Goal: Information Seeking & Learning: Learn about a topic

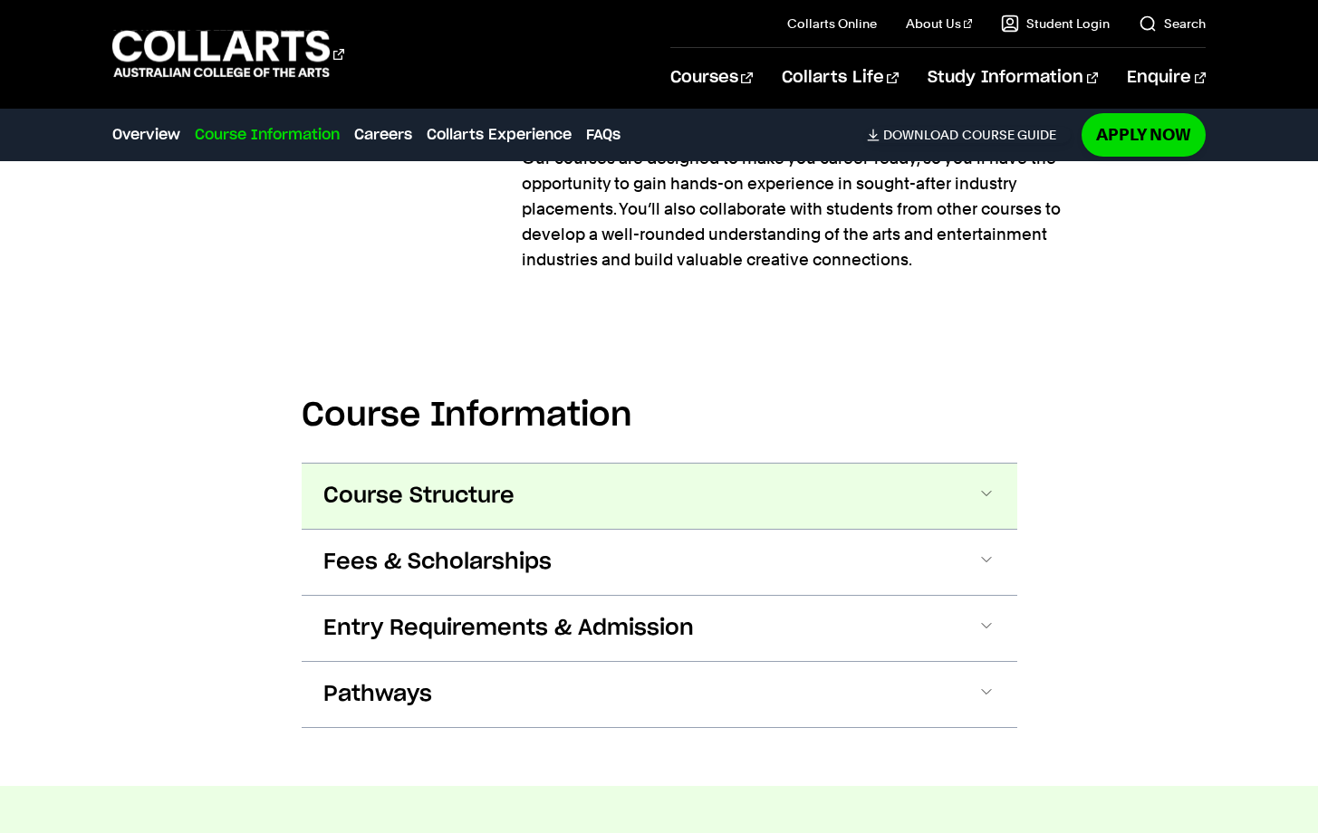
click at [908, 464] on button "Course Structure" at bounding box center [660, 496] width 716 height 65
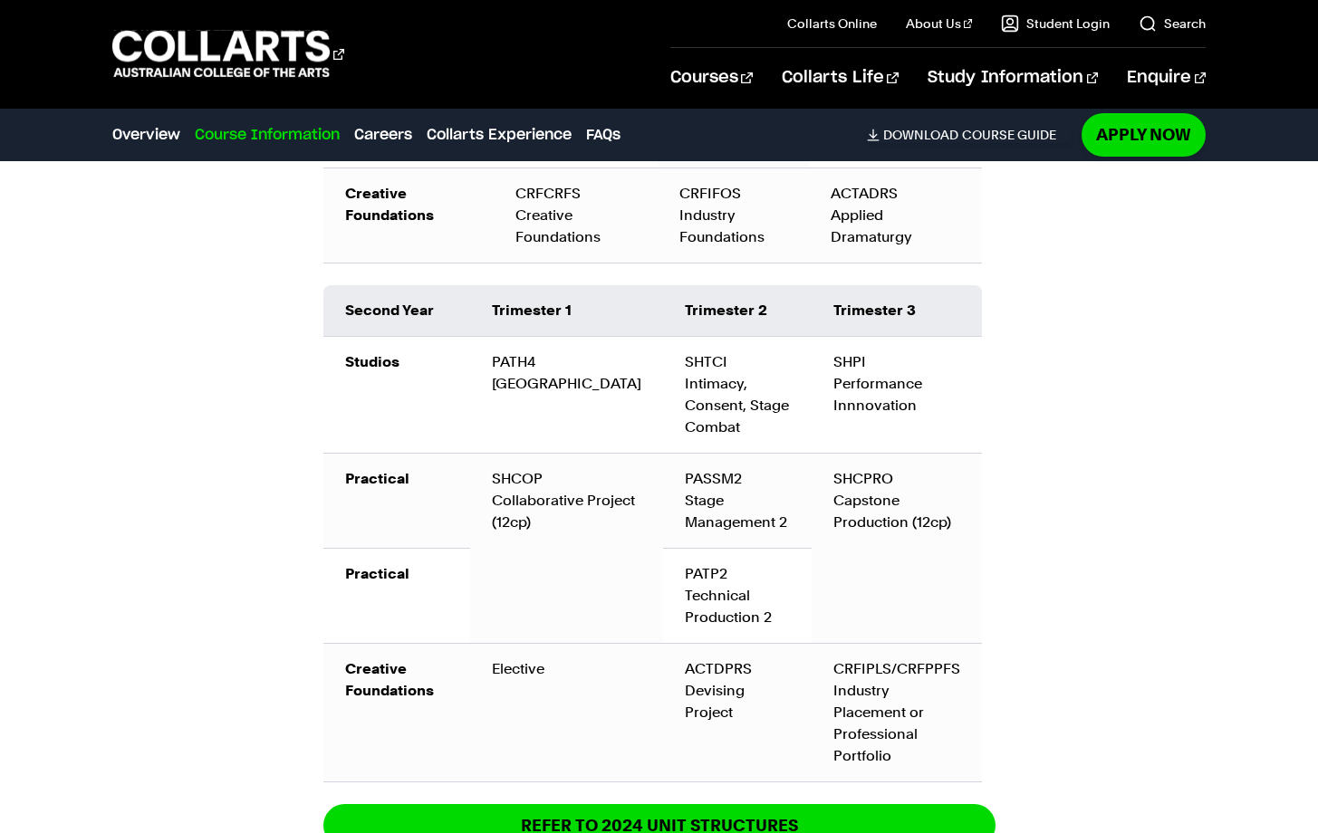
scroll to position [2655, 0]
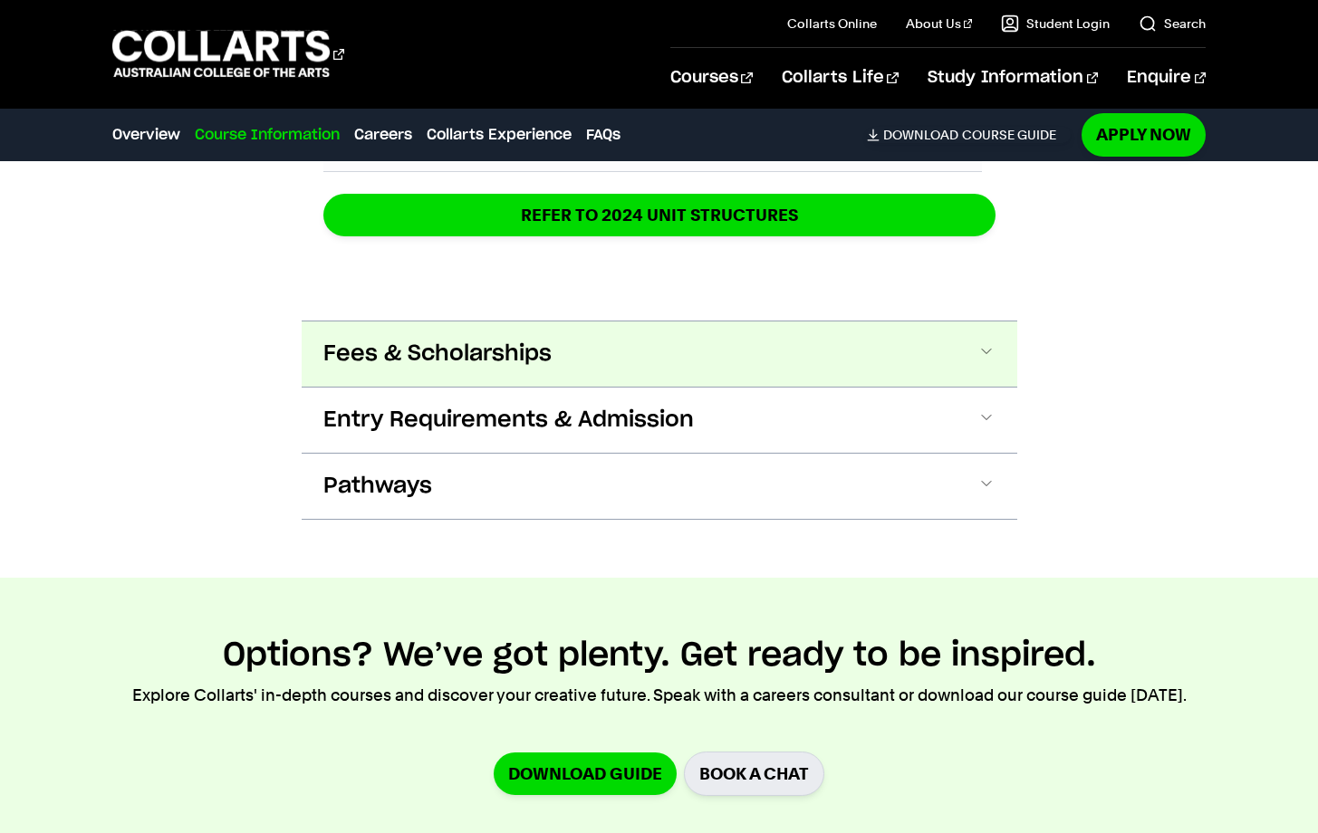
click at [997, 322] on button "Fees & Scholarships" at bounding box center [660, 354] width 716 height 65
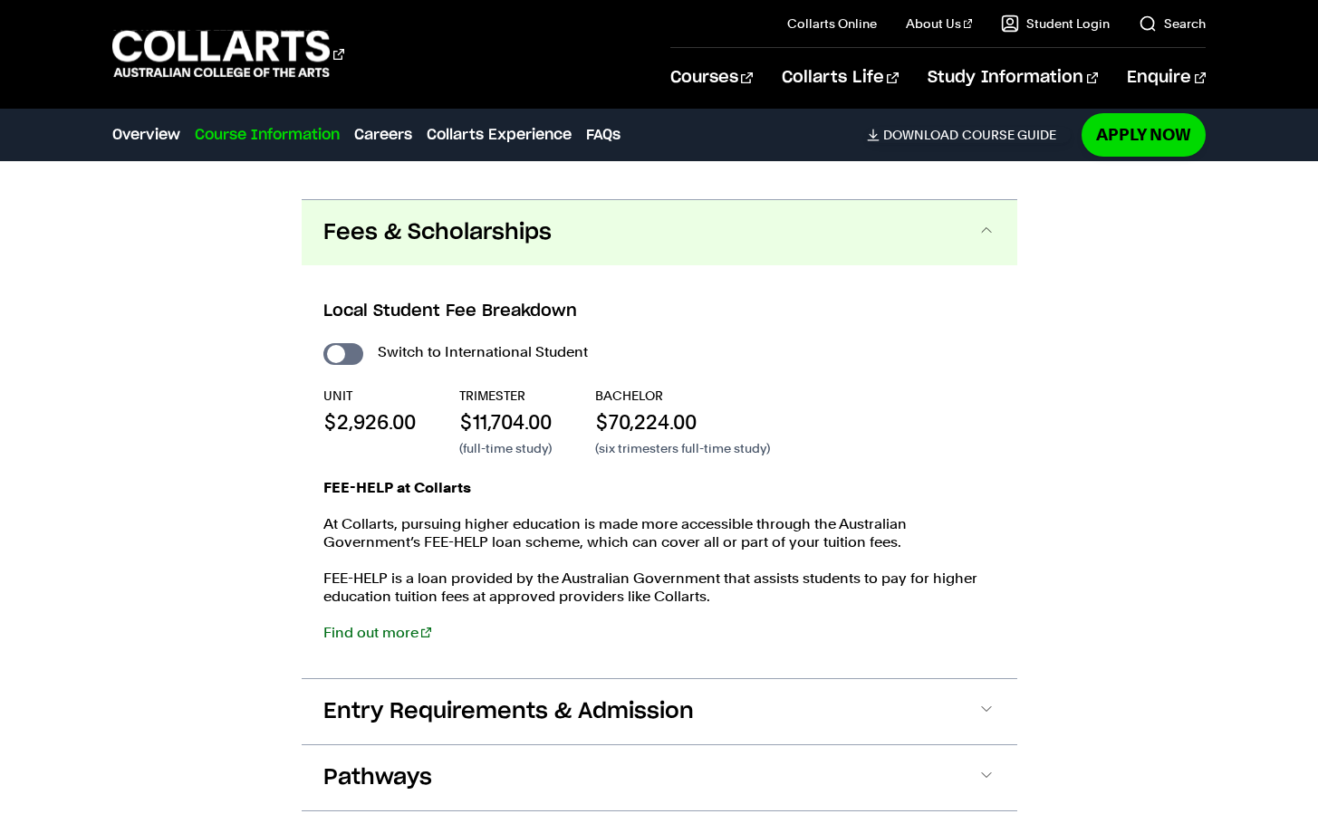
scroll to position [3391, 0]
click at [344, 342] on input "International Student" at bounding box center [343, 353] width 40 height 22
checkbox input "true"
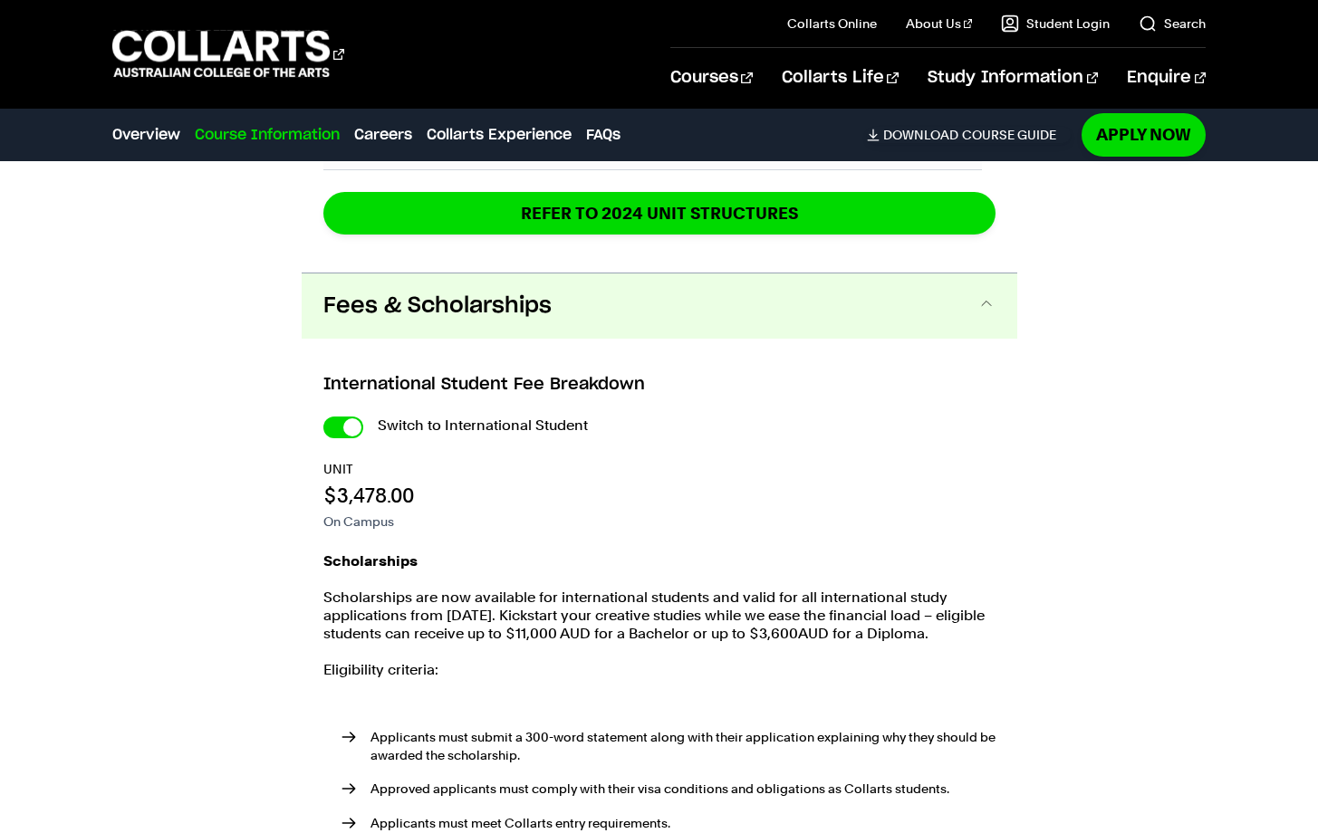
scroll to position [3648, 0]
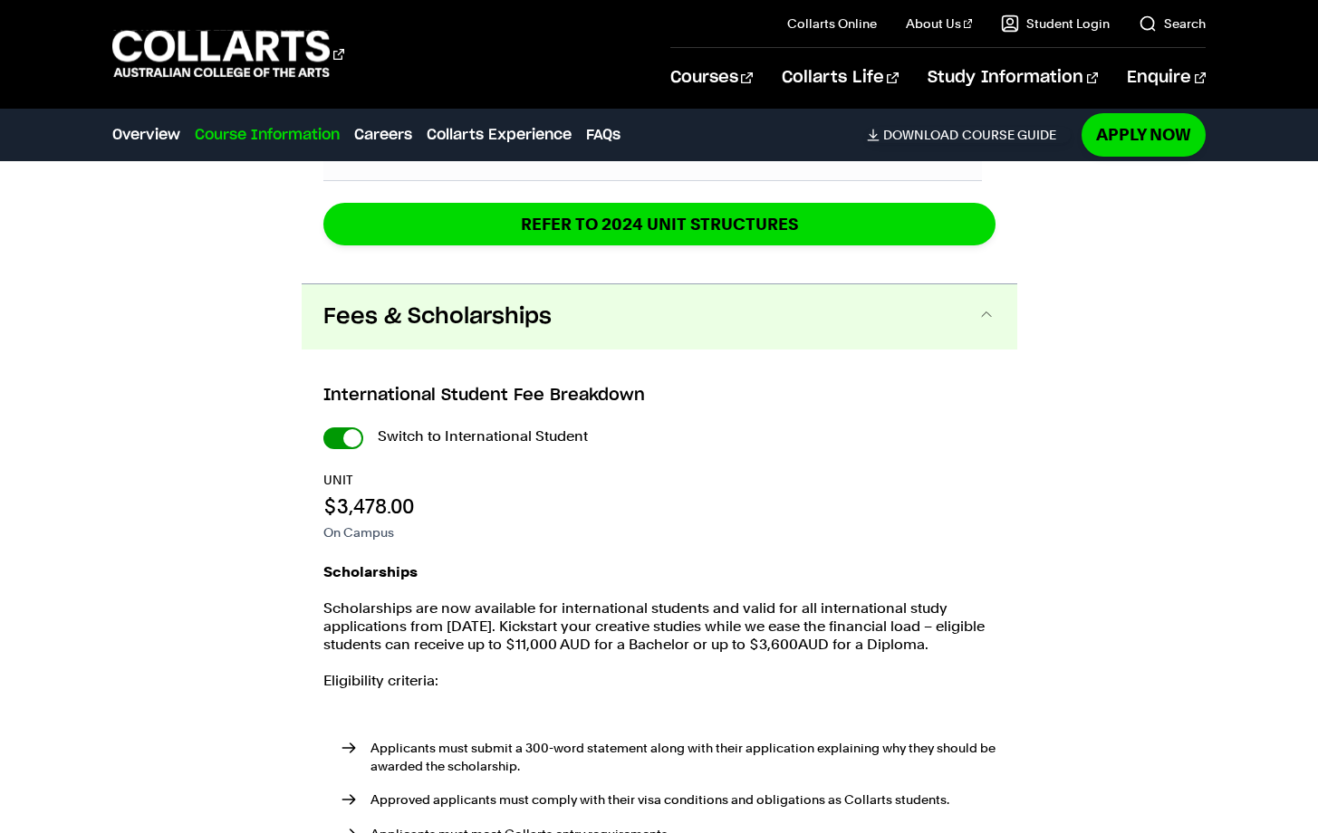
click at [341, 428] on input "International Student" at bounding box center [343, 439] width 40 height 22
checkbox input "false"
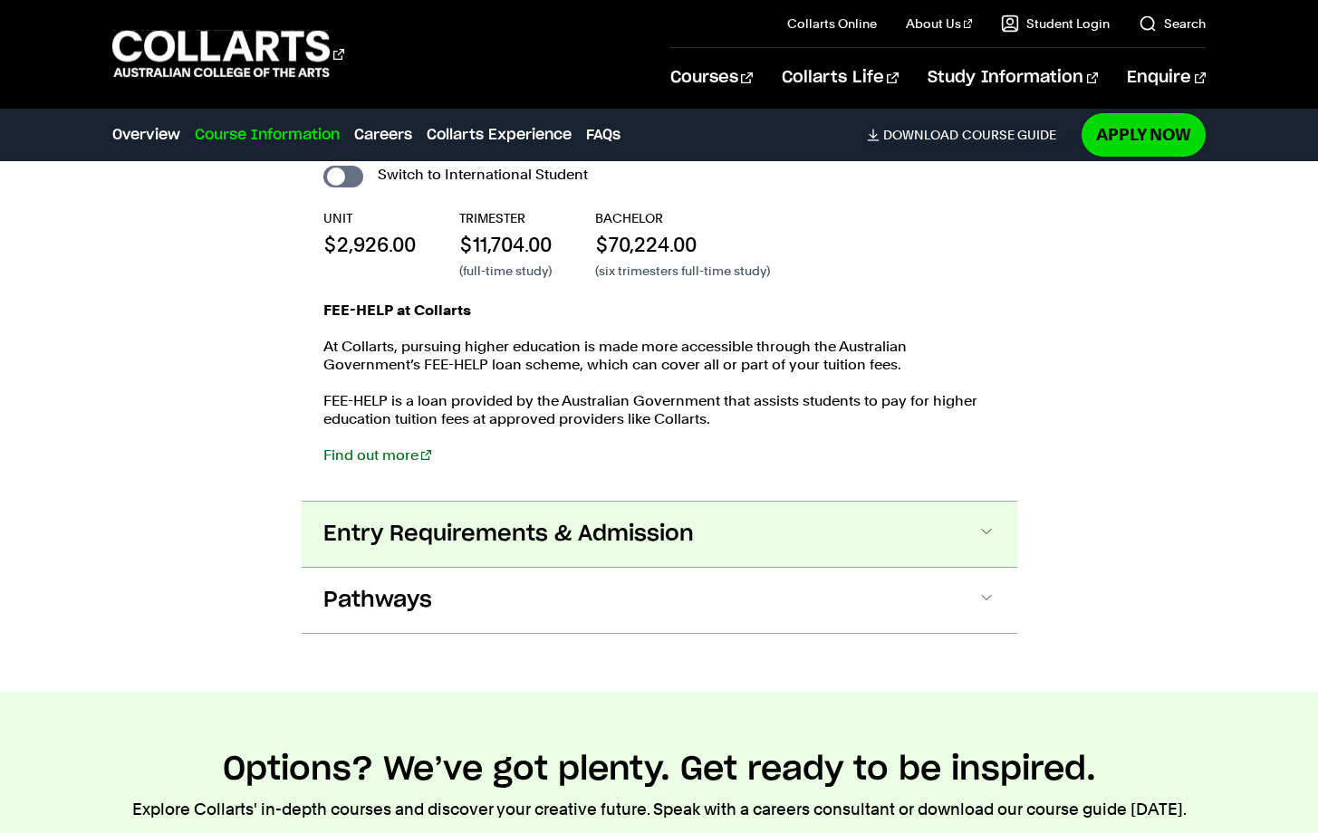
click at [408, 520] on span "Entry Requirements & Admission" at bounding box center [508, 534] width 371 height 29
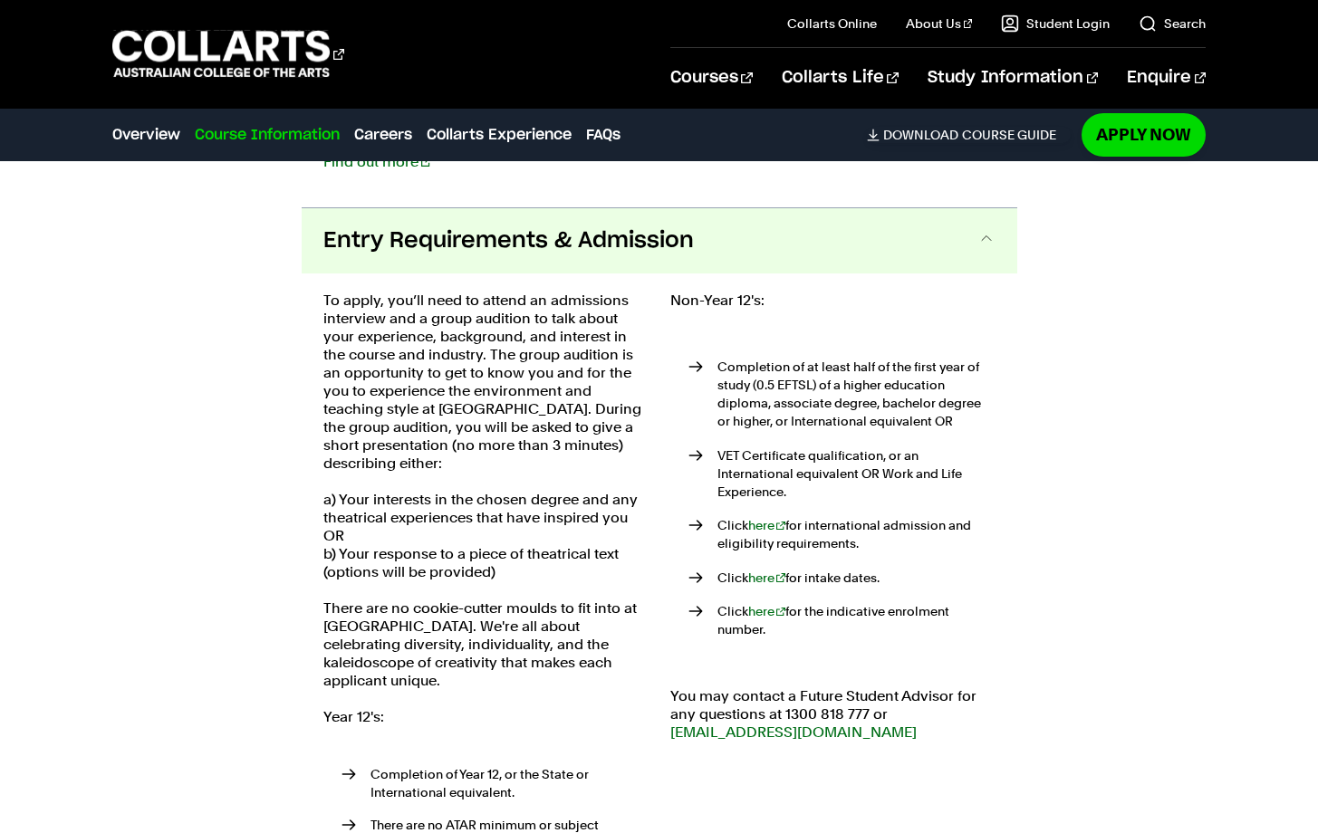
scroll to position [3870, 0]
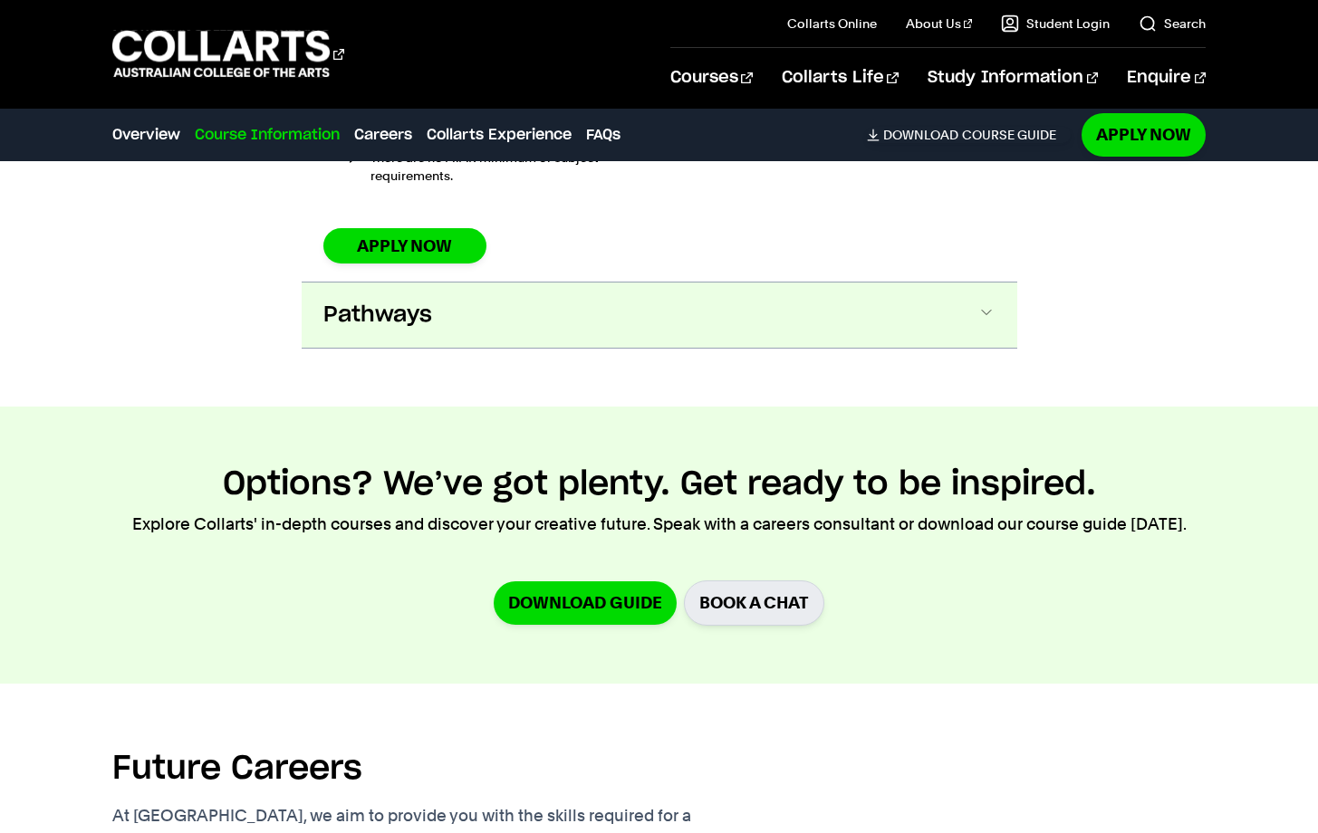
click at [922, 283] on button "Pathways" at bounding box center [660, 315] width 716 height 65
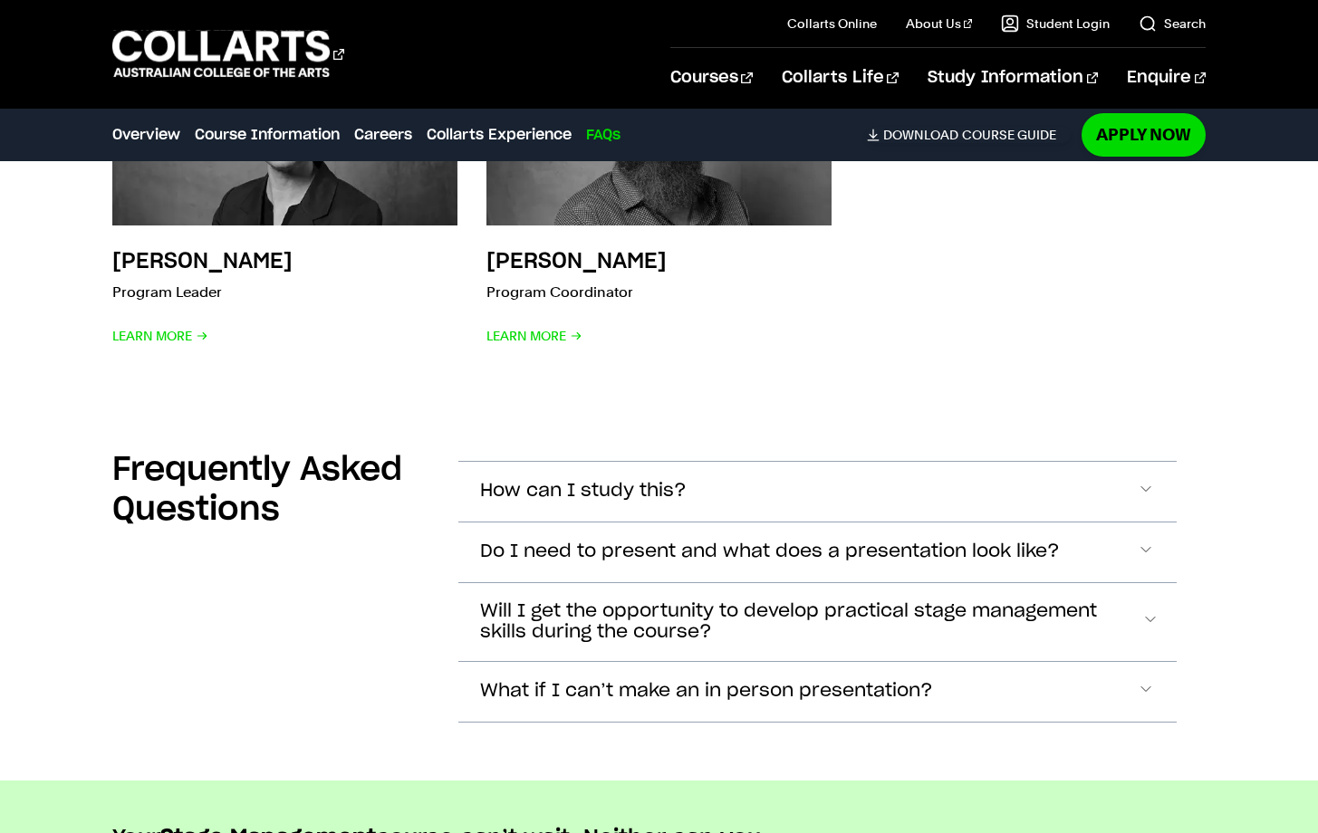
scroll to position [8034, 0]
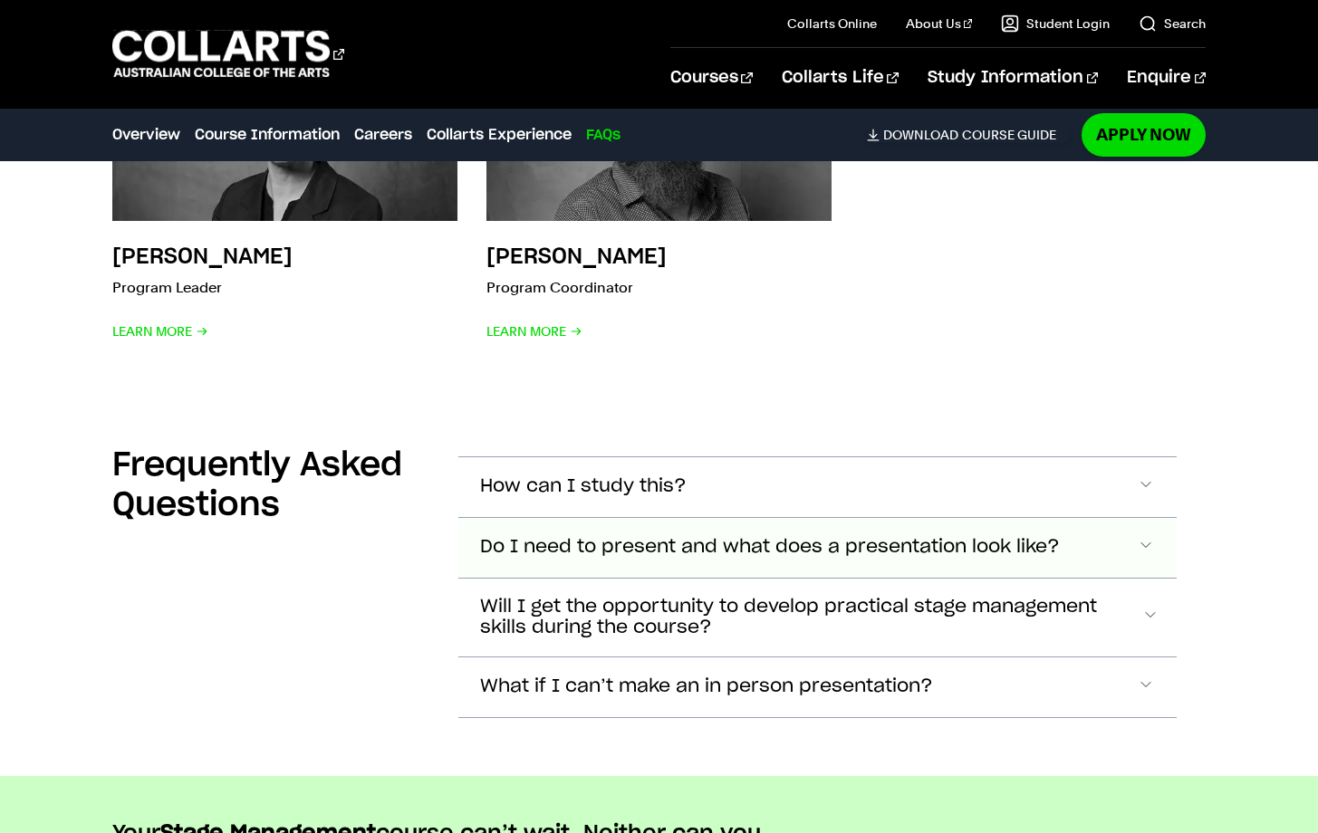
click at [669, 537] on span "Do I need to present and what does a presentation look like?" at bounding box center [770, 547] width 580 height 21
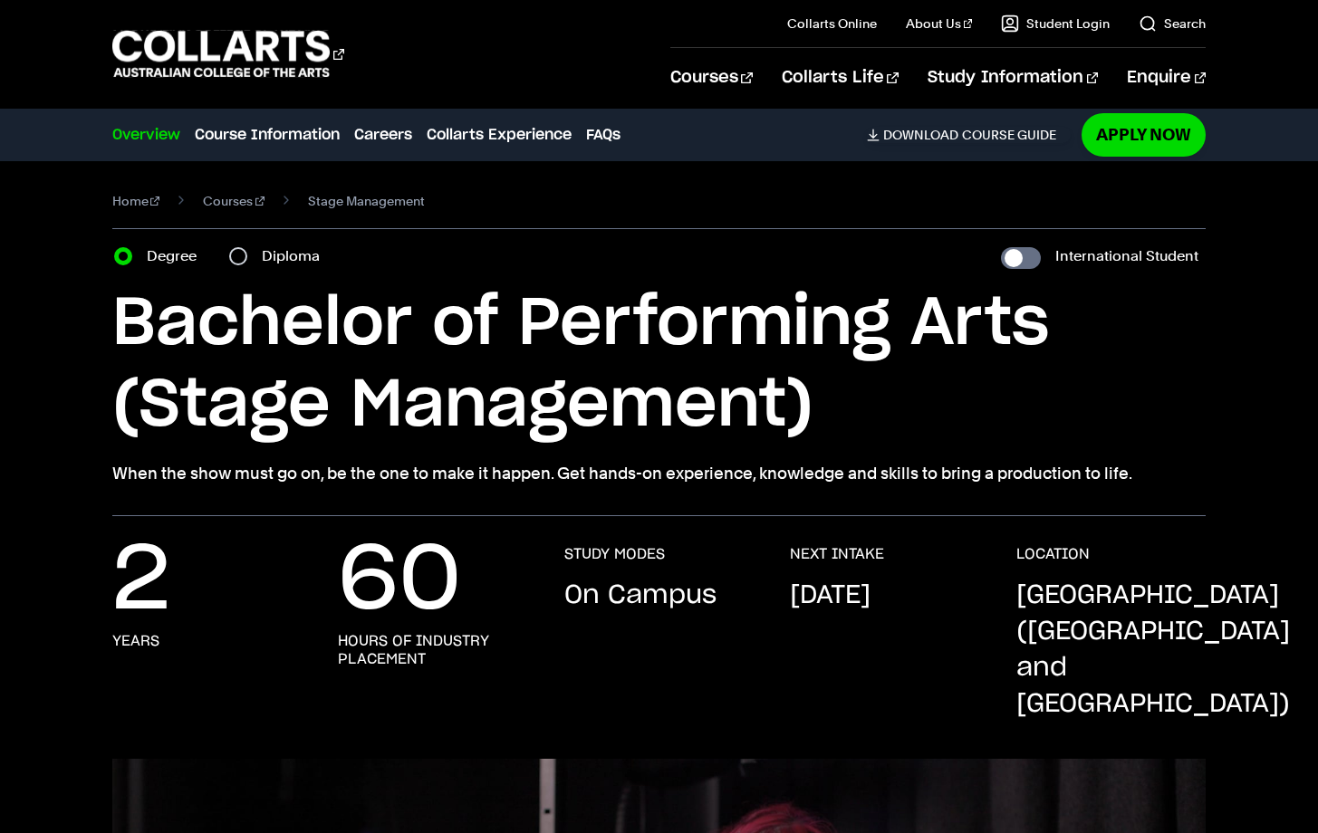
scroll to position [1, 0]
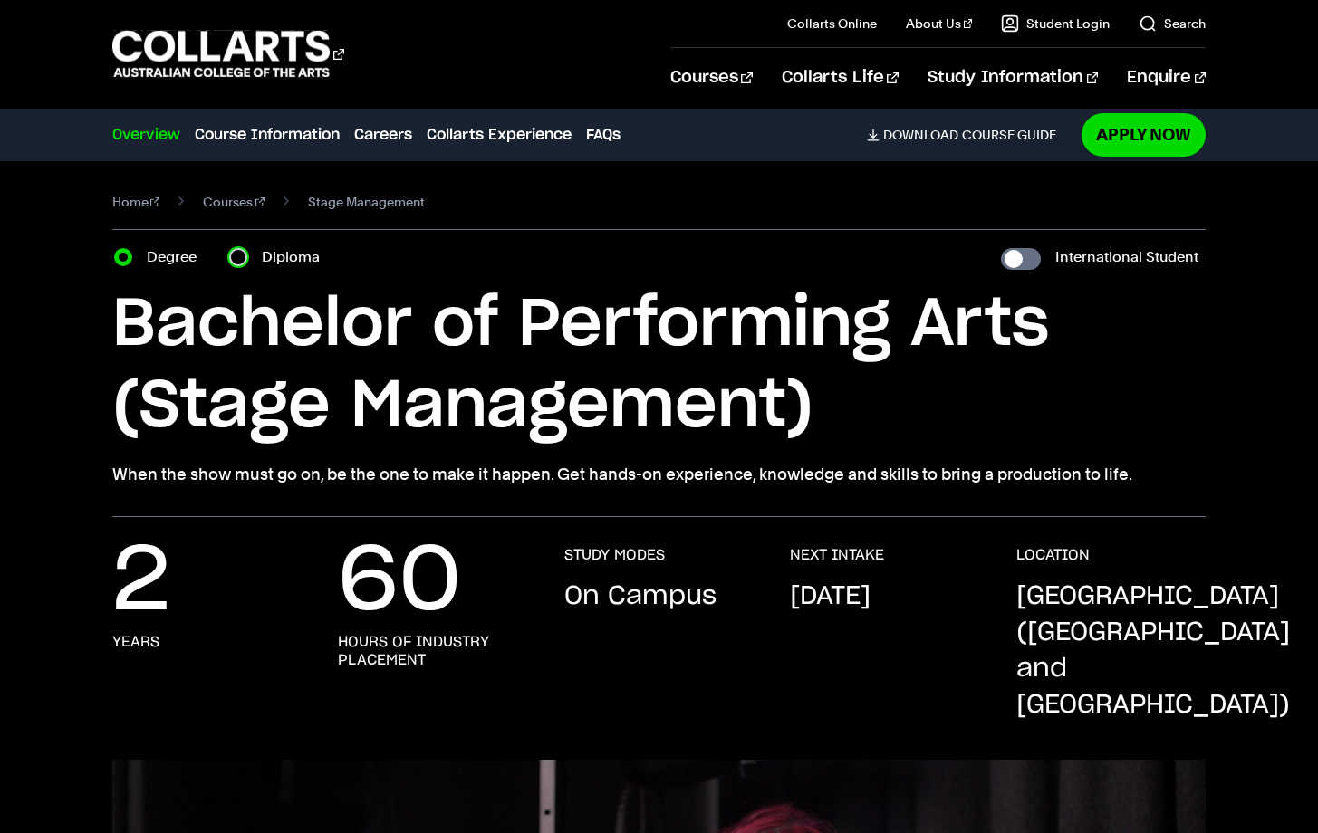
click at [240, 257] on input "Diploma" at bounding box center [238, 257] width 18 height 18
radio input "true"
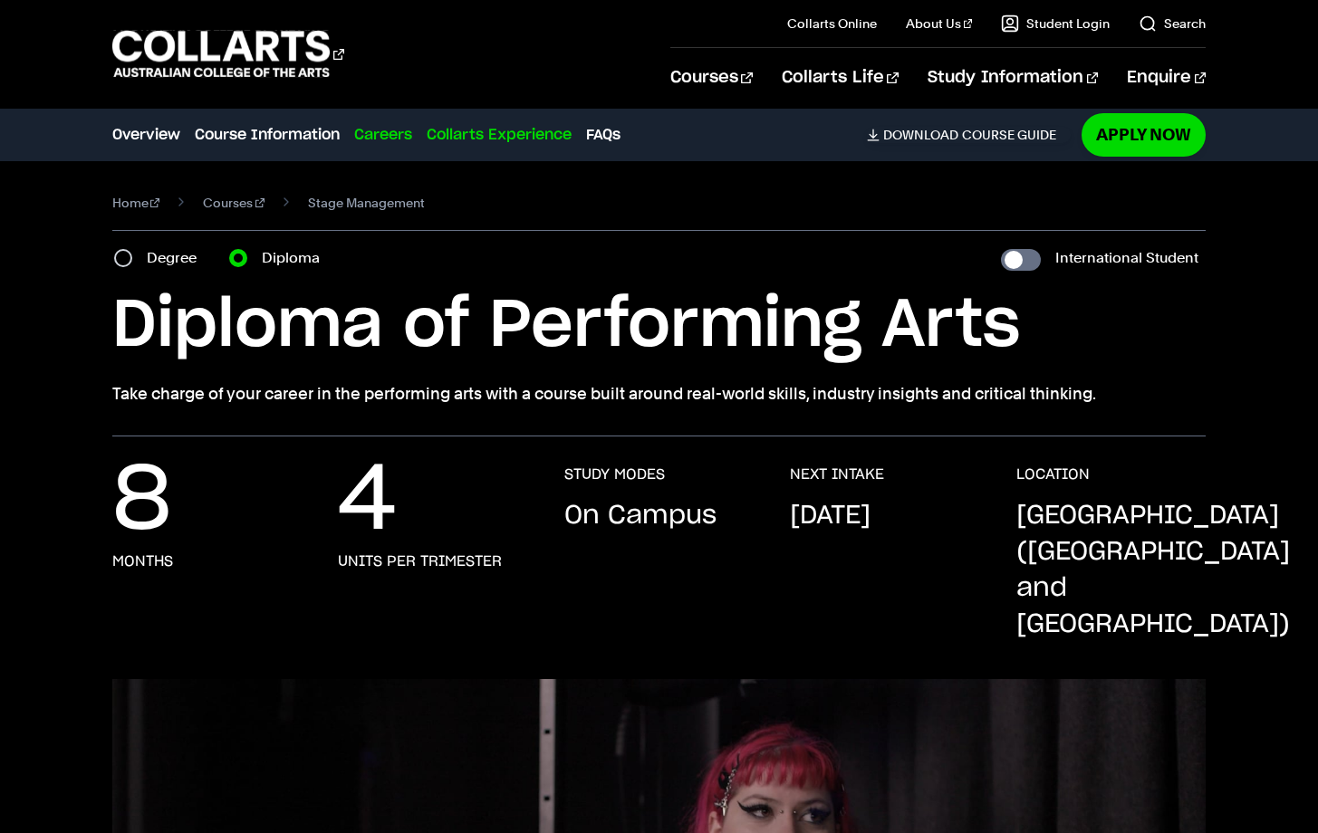
click at [487, 138] on link "Collarts Experience" at bounding box center [499, 135] width 145 height 22
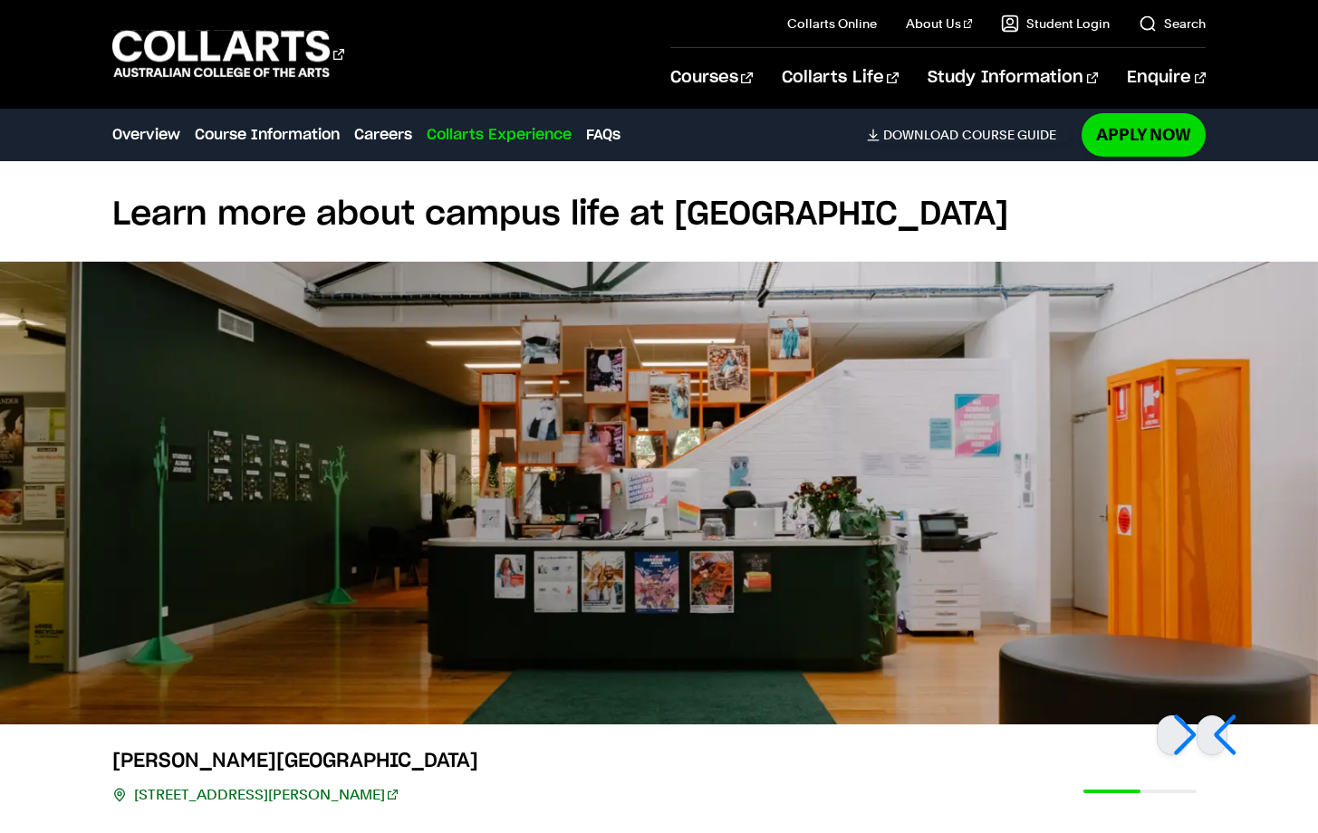
scroll to position [5934, 0]
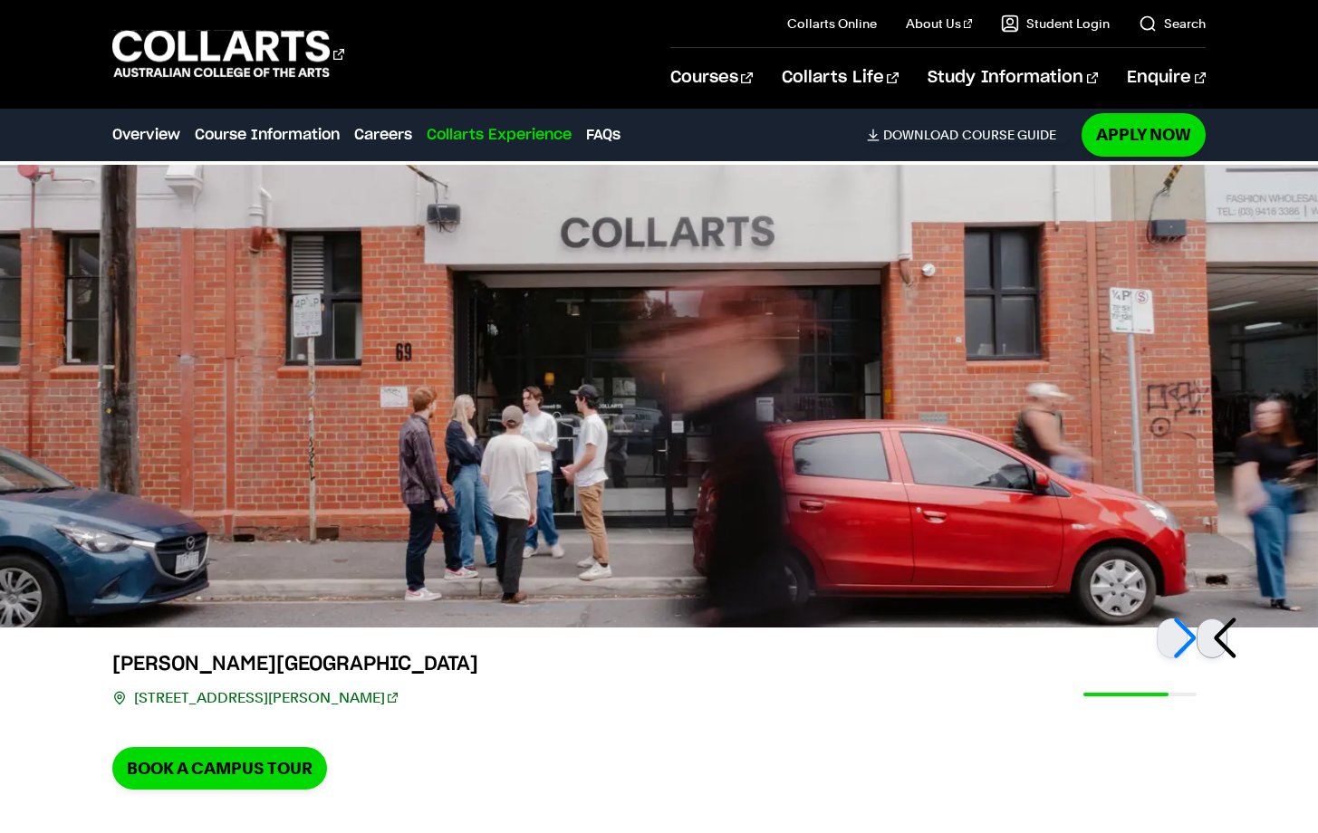
click at [1213, 619] on div at bounding box center [1212, 639] width 31 height 40
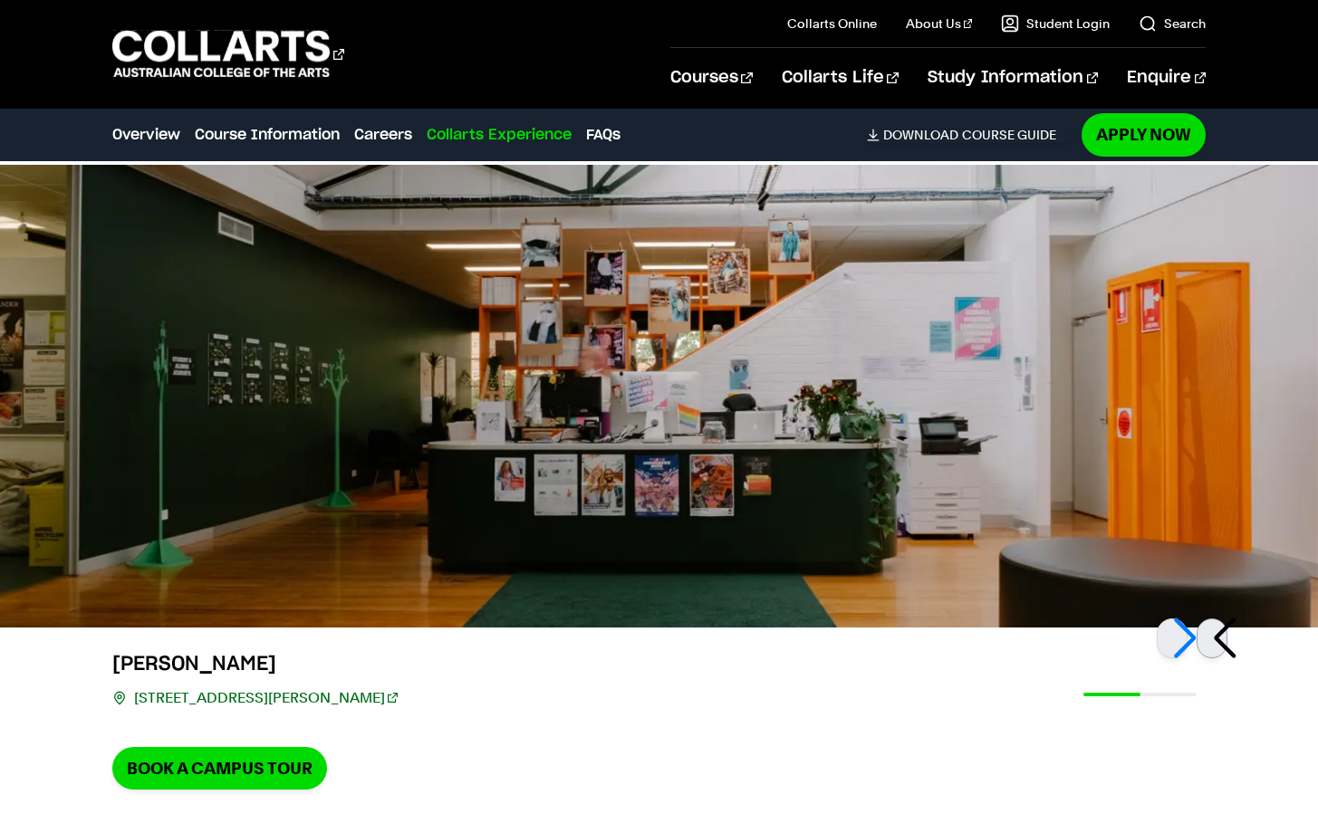
click at [1213, 619] on div at bounding box center [1212, 639] width 31 height 40
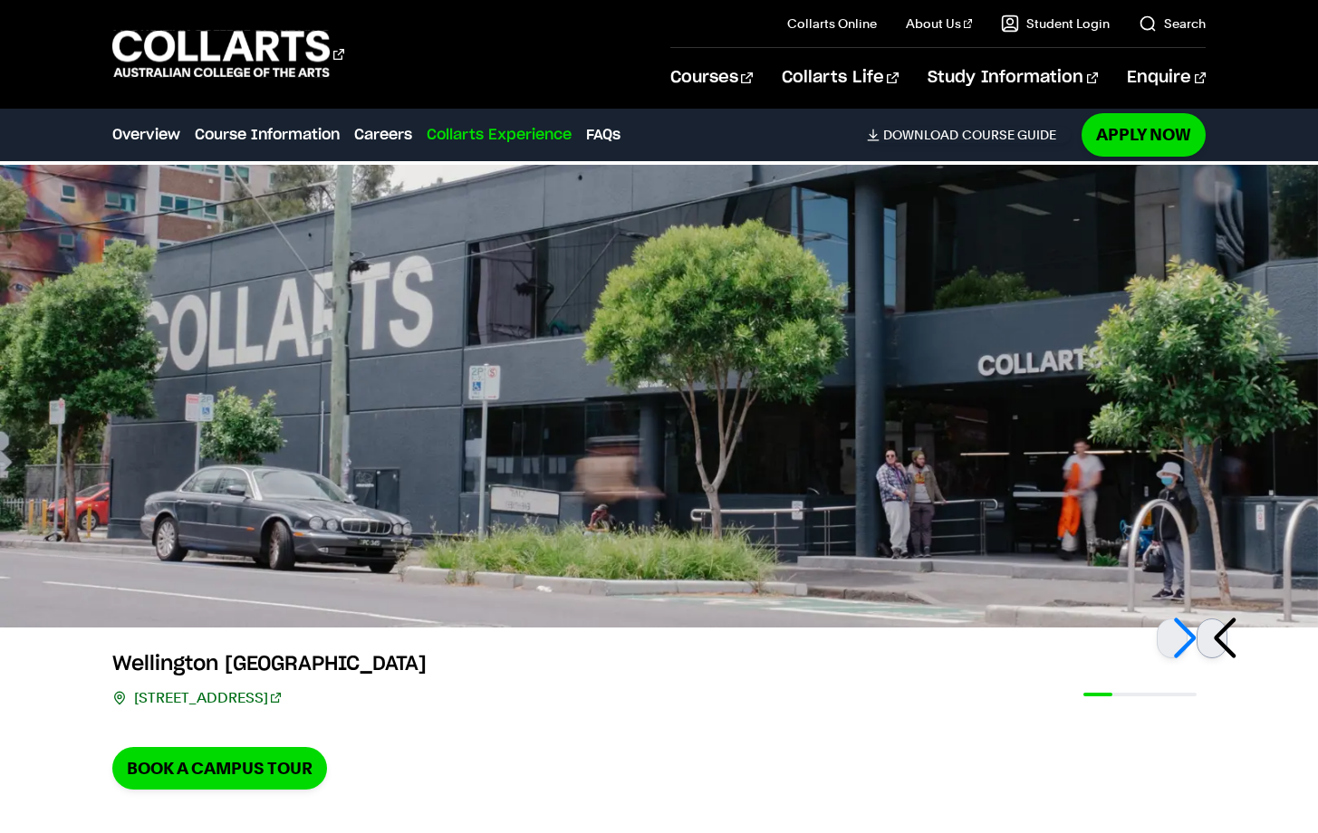
click at [1214, 619] on div at bounding box center [1212, 639] width 31 height 40
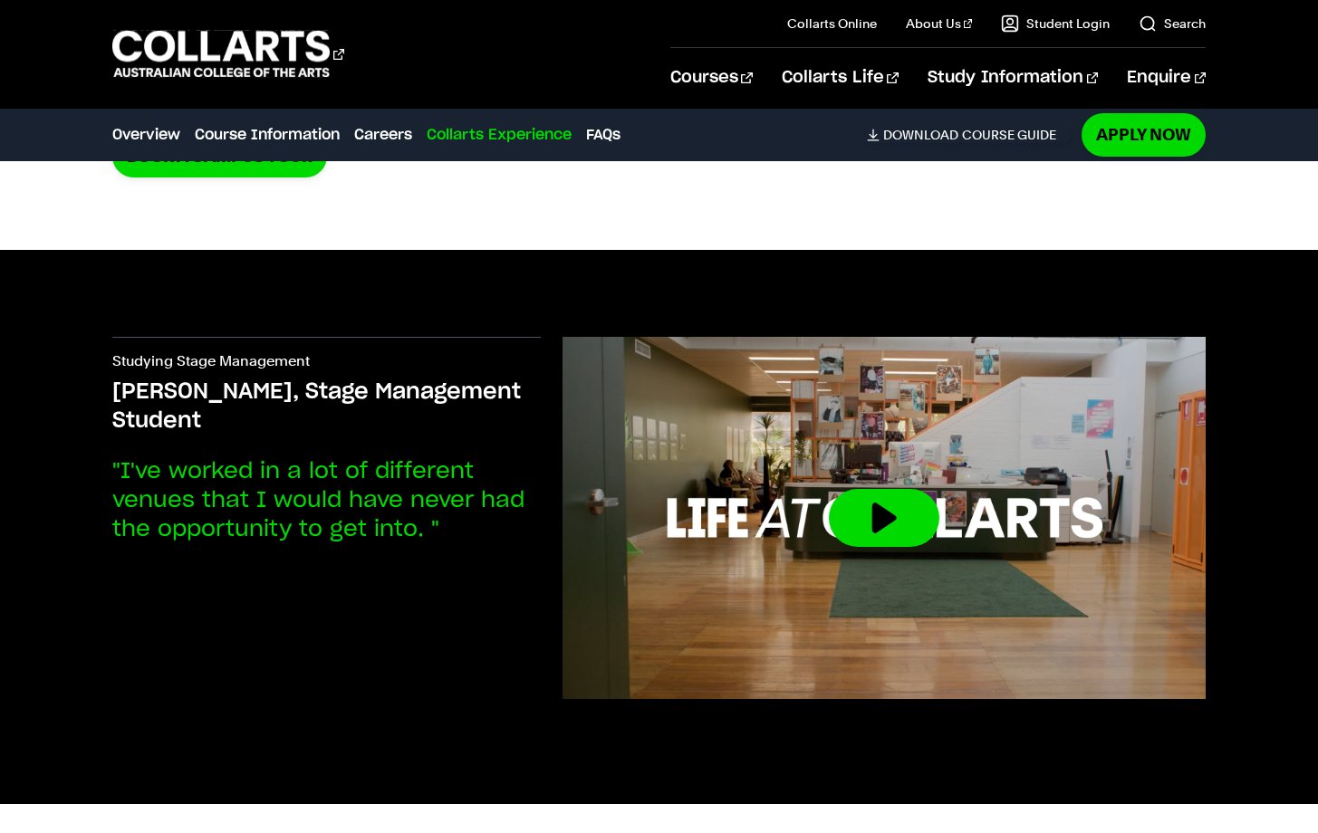
scroll to position [6544, 0]
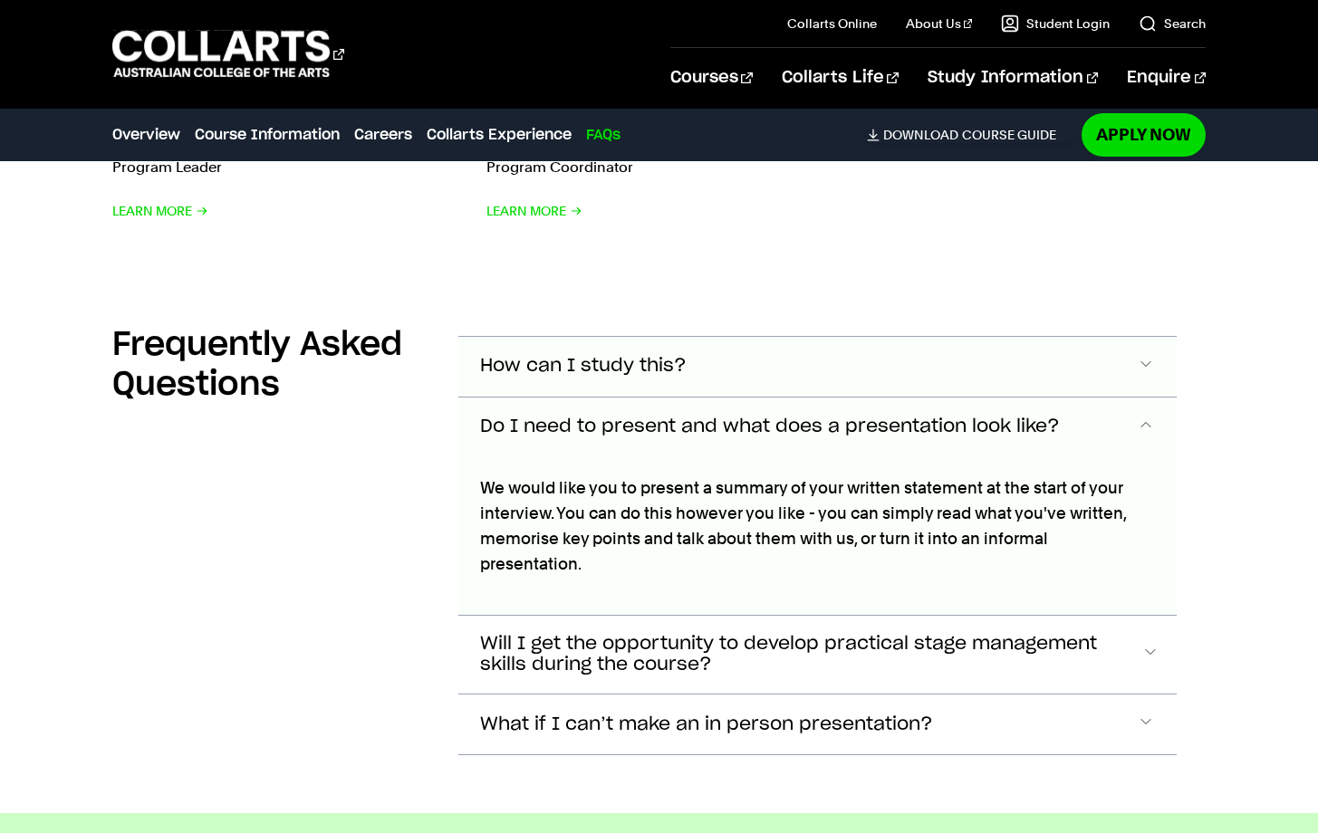
click at [968, 337] on button "How can I study this?" at bounding box center [817, 367] width 719 height 60
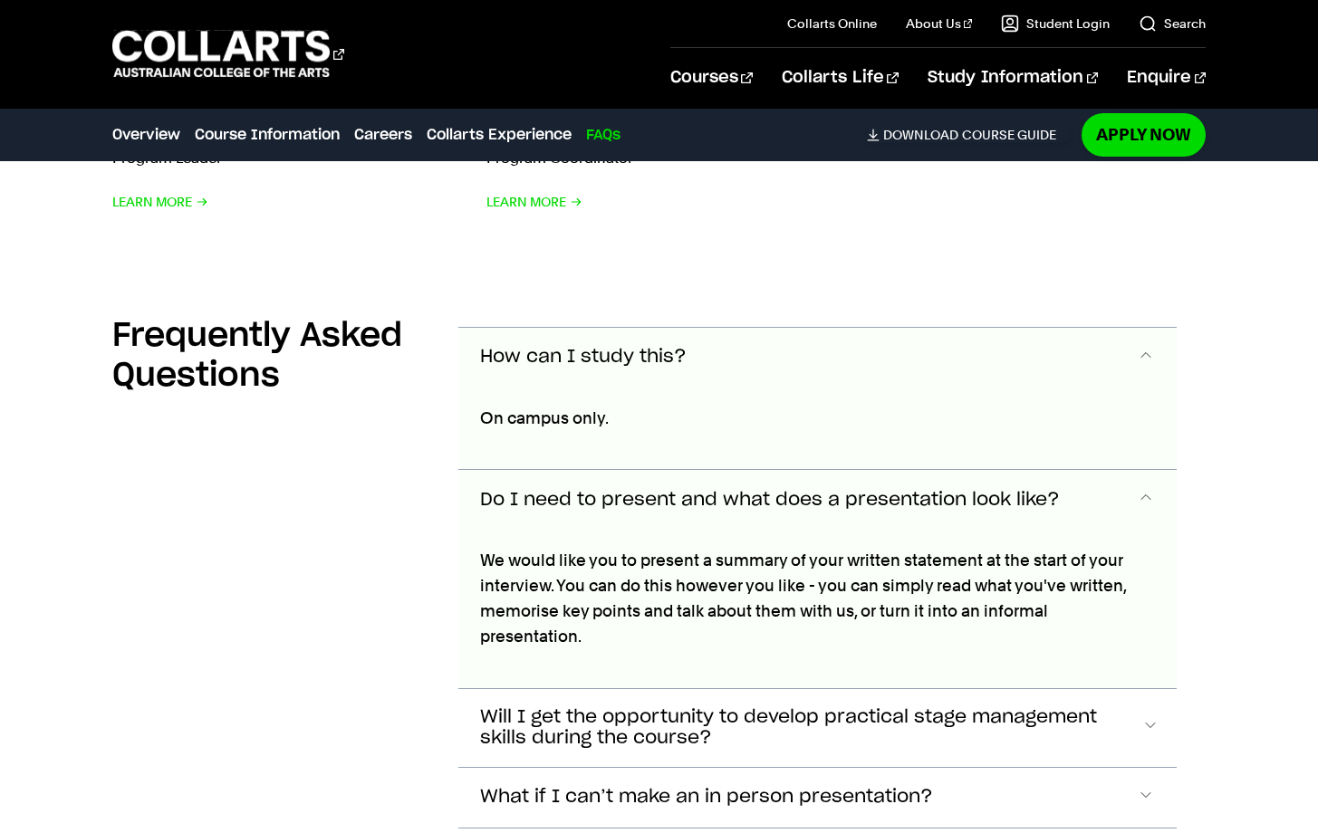
scroll to position [7539, 0]
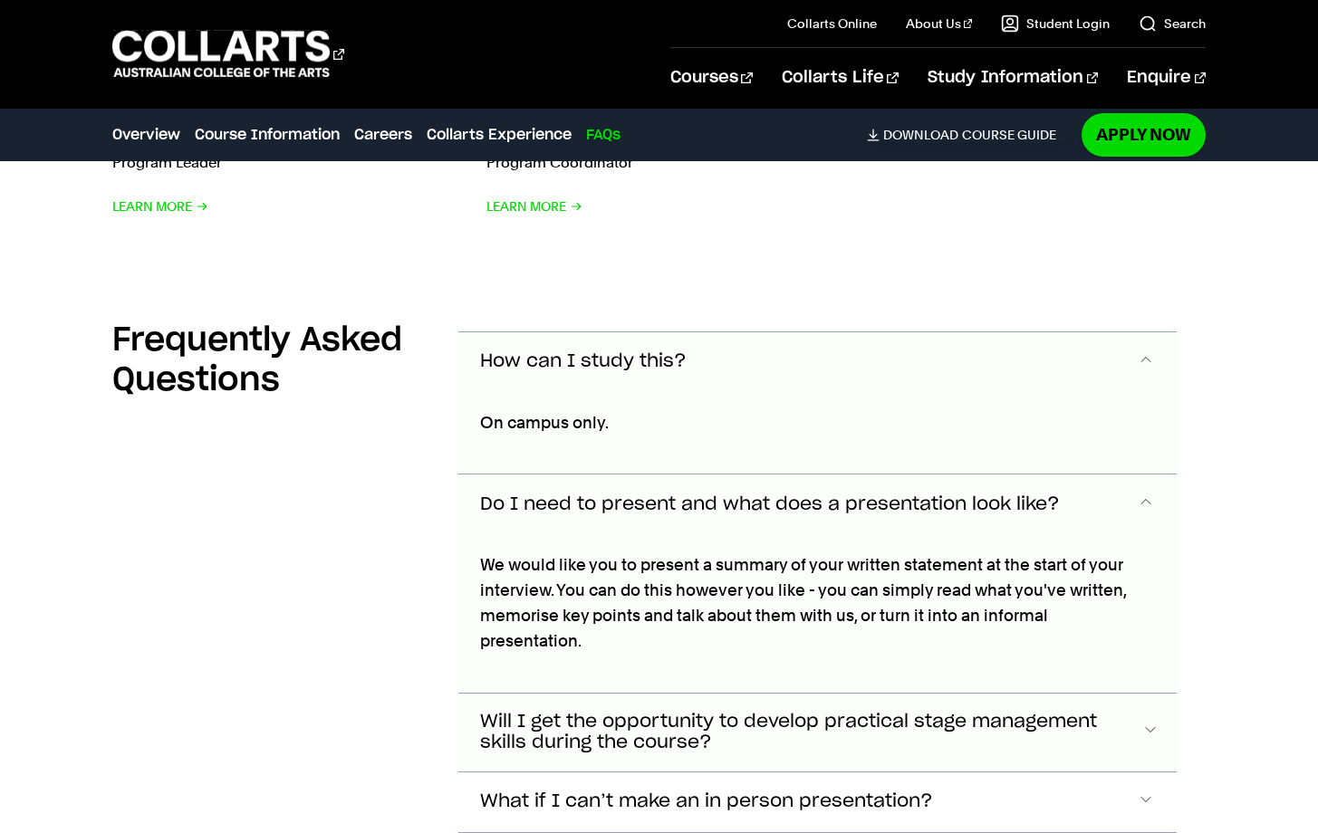
click at [818, 712] on span "Will I get the opportunity to develop practical stage management skills during …" at bounding box center [810, 733] width 661 height 42
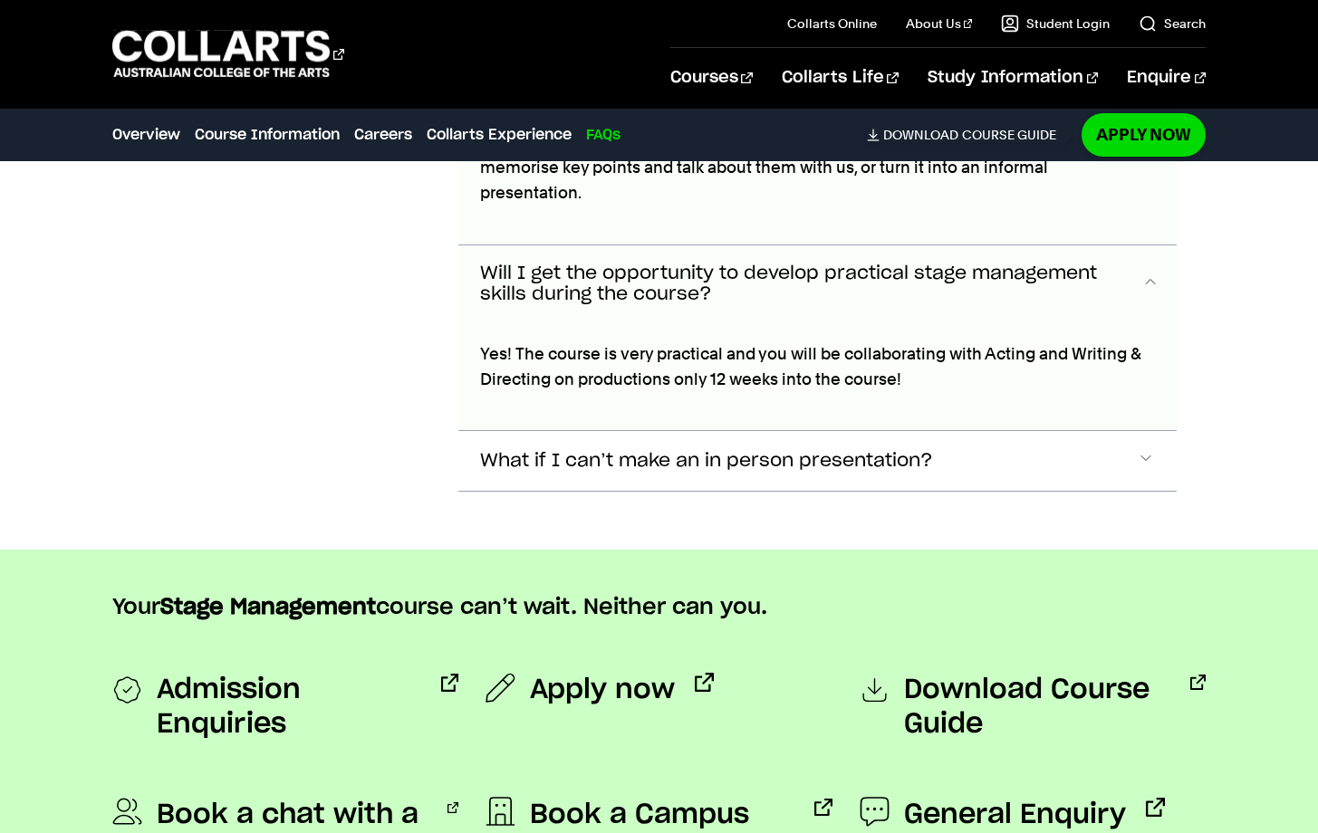
scroll to position [7990, 0]
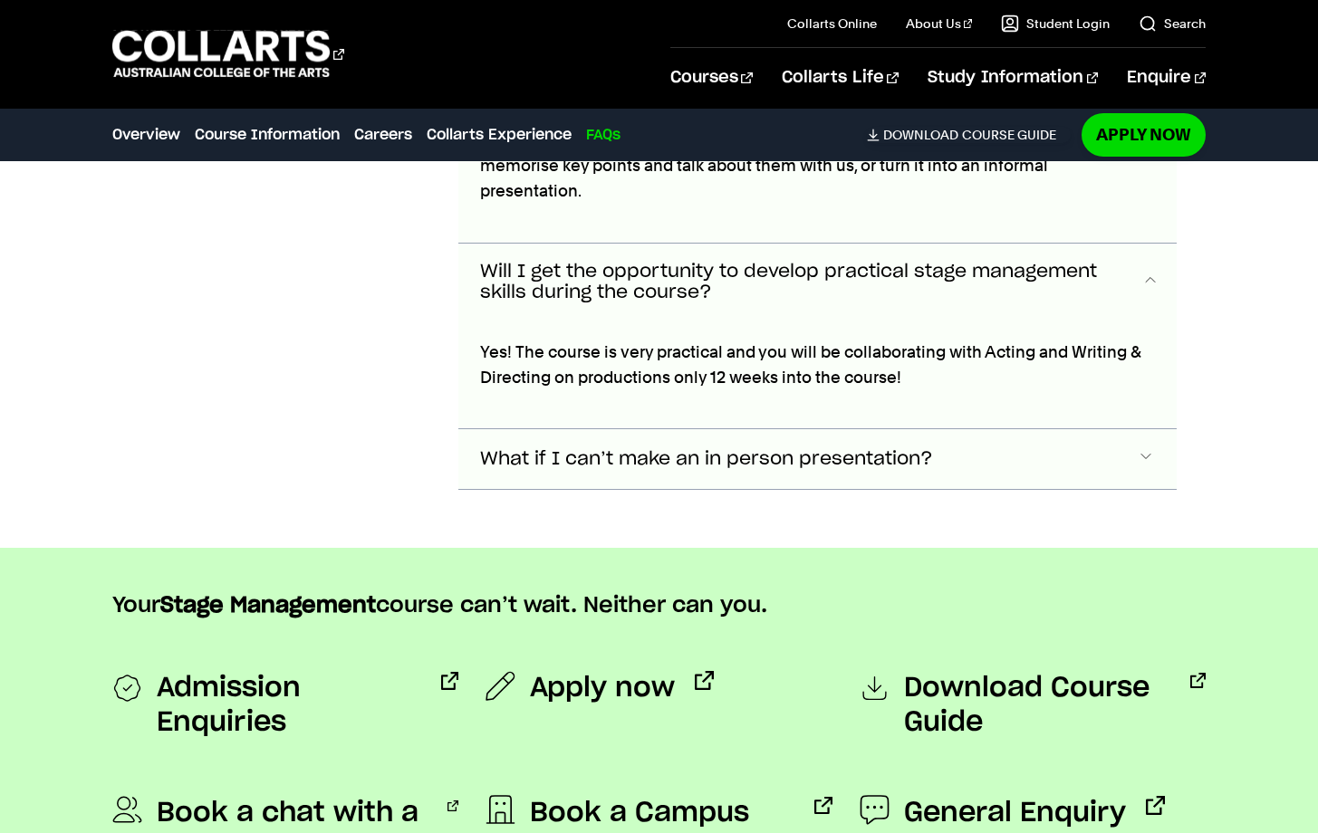
click at [904, 429] on button "What if I can’t make an in person presentation?" at bounding box center [817, 459] width 719 height 60
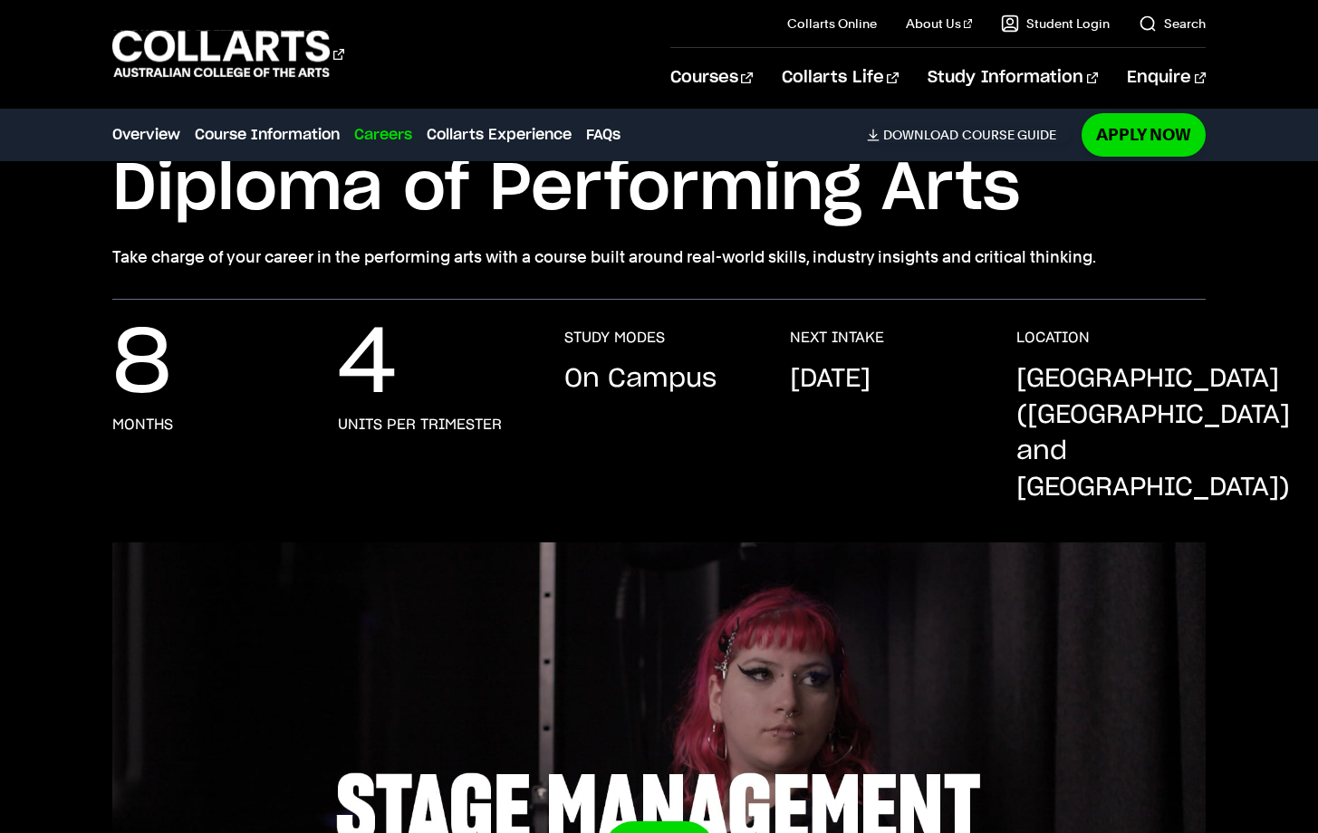
scroll to position [0, 0]
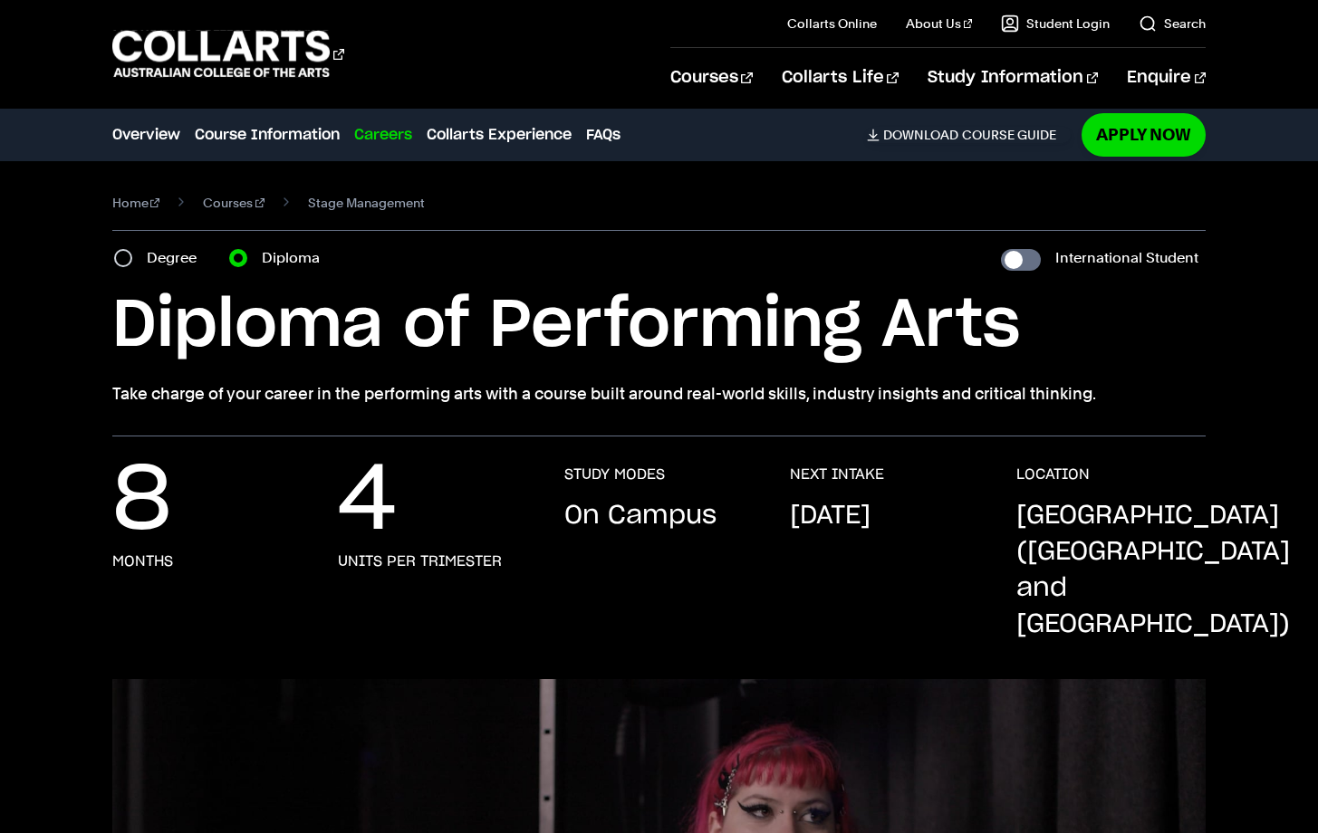
click at [157, 254] on label "Degree" at bounding box center [177, 258] width 61 height 25
click at [132, 254] on input "Degree" at bounding box center [123, 258] width 18 height 18
radio input "true"
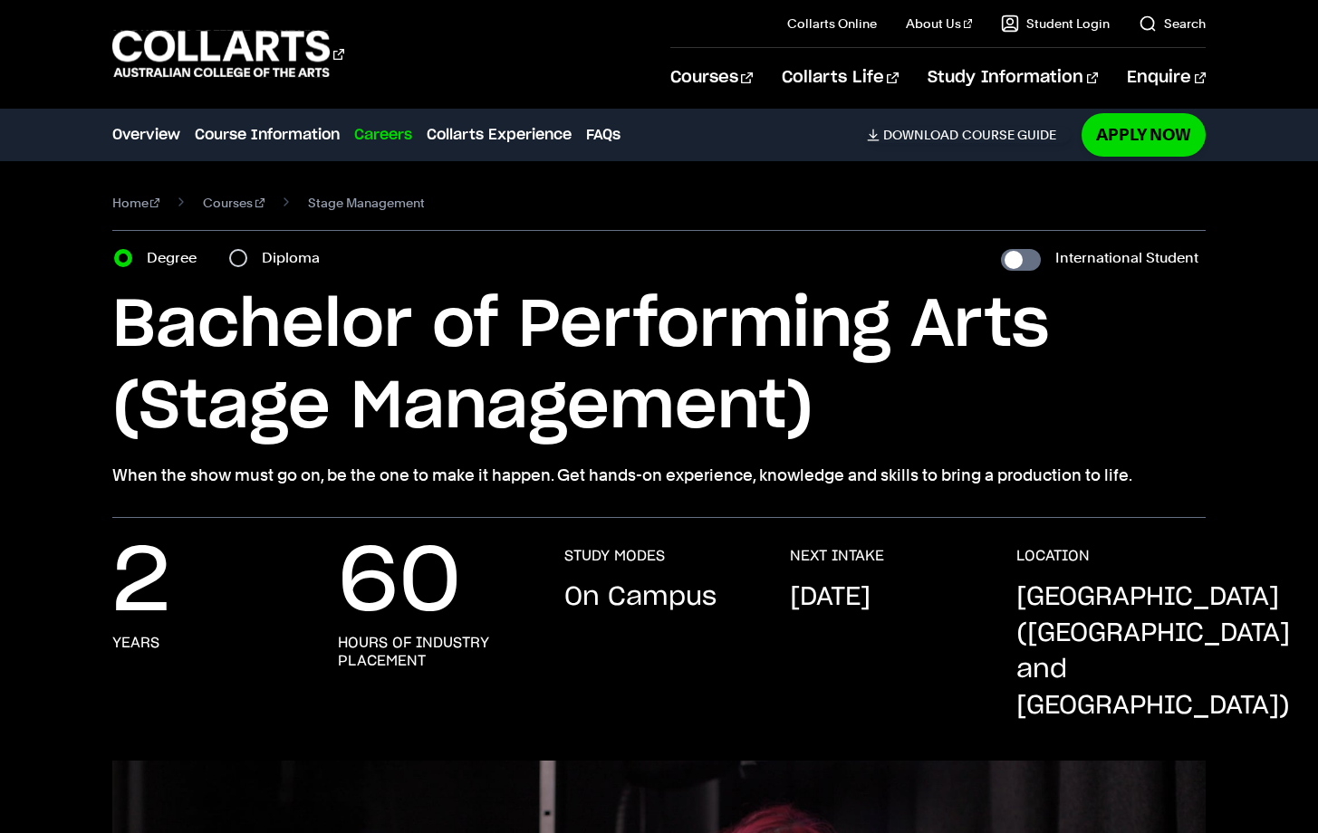
click at [290, 267] on label "Diploma" at bounding box center [296, 258] width 69 height 25
click at [247, 267] on input "Diploma" at bounding box center [238, 258] width 18 height 18
radio input "true"
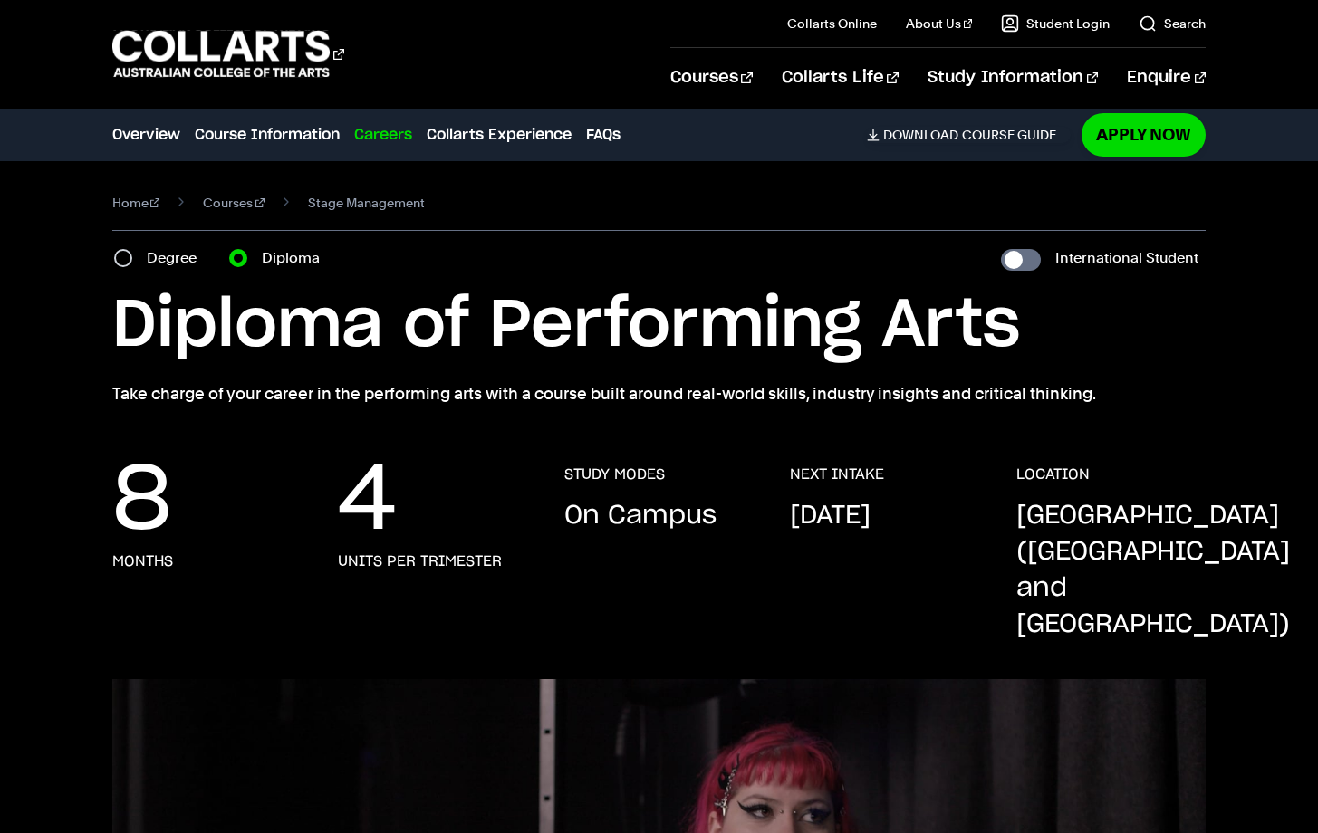
click at [132, 253] on div "Degree" at bounding box center [160, 258] width 93 height 25
click at [124, 258] on input "Degree" at bounding box center [123, 258] width 18 height 18
radio input "true"
